Goal: Task Accomplishment & Management: Complete application form

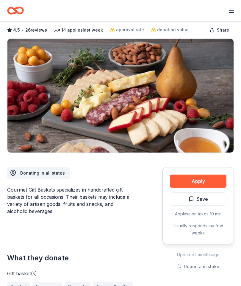
scroll to position [30, 0]
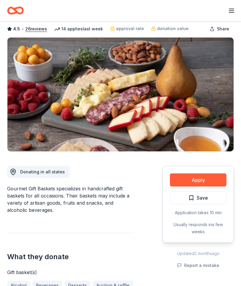
click at [202, 178] on button "Apply" at bounding box center [198, 179] width 57 height 13
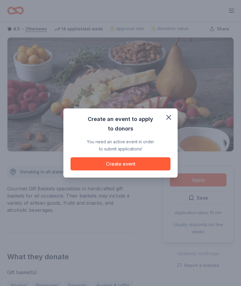
click at [159, 171] on button "Create event" at bounding box center [121, 163] width 100 height 13
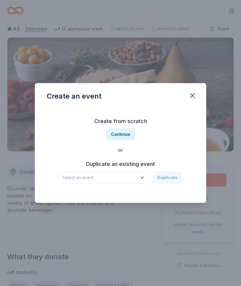
click at [156, 169] on h3 "Duplicate an existing event" at bounding box center [121, 164] width 124 height 10
click at [148, 184] on button "Select an event" at bounding box center [104, 177] width 91 height 13
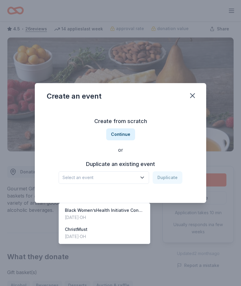
click at [136, 207] on div "Black Women’sHealth Initiative Conference" at bounding box center [104, 210] width 79 height 7
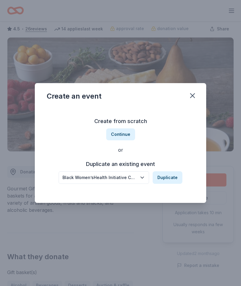
click at [172, 184] on button "Duplicate" at bounding box center [168, 177] width 30 height 13
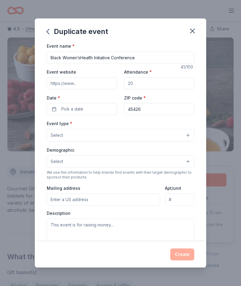
click at [115, 111] on button "Pick a date" at bounding box center [82, 109] width 70 height 12
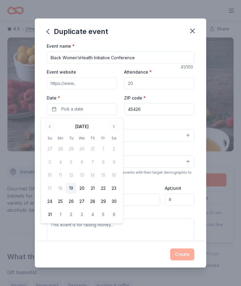
click at [123, 130] on div "[DATE] Su Mo Tu We Th Fr Sa 27 28 29 30 31 1 2 3 4 5 6 7 8 9 10 11 12 13 14 15 …" at bounding box center [82, 171] width 83 height 106
click at [118, 126] on button "Go to next month" at bounding box center [114, 127] width 8 height 8
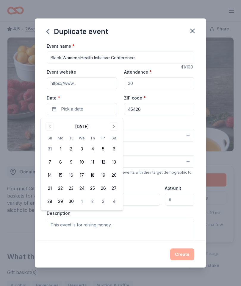
click at [65, 174] on button "15" at bounding box center [60, 175] width 11 height 11
click at [166, 142] on button "Select" at bounding box center [121, 135] width 148 height 13
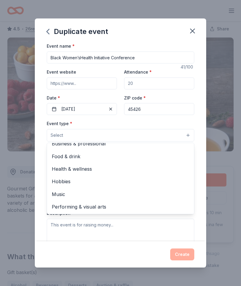
scroll to position [19, 0]
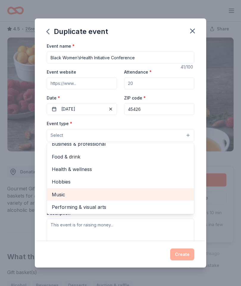
click at [122, 199] on span "Music" at bounding box center [121, 195] width 138 height 8
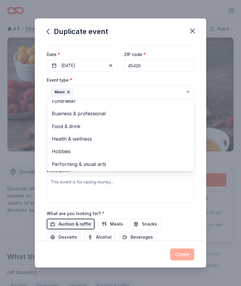
scroll to position [44, 0]
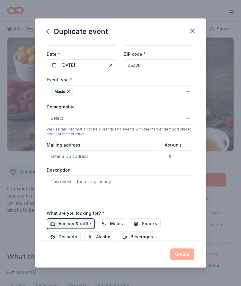
click at [137, 150] on div "Mailing address" at bounding box center [104, 151] width 114 height 21
click at [100, 114] on button "Select" at bounding box center [121, 118] width 148 height 13
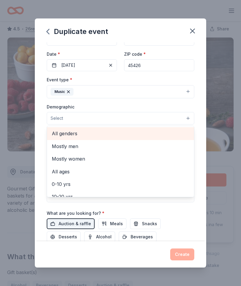
click at [79, 134] on span "All genders" at bounding box center [121, 134] width 138 height 8
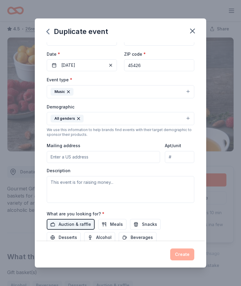
click at [85, 159] on input "Mailing address" at bounding box center [104, 157] width 114 height 12
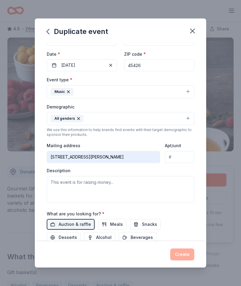
type input "[STREET_ADDRESS][PERSON_NAME]"
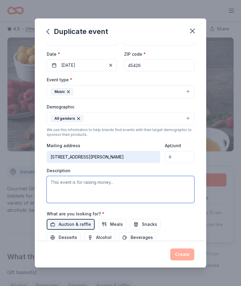
click at [112, 191] on textarea at bounding box center [121, 189] width 148 height 27
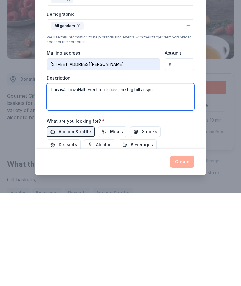
type textarea "This isA TownHall event to discuss the big bill ansyuu"
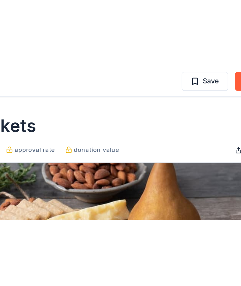
scroll to position [0, 0]
